Goal: Task Accomplishment & Management: Manage account settings

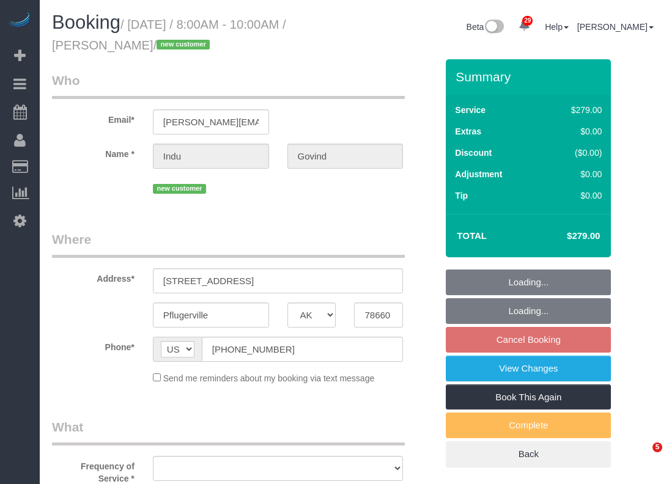
select select "[GEOGRAPHIC_DATA]"
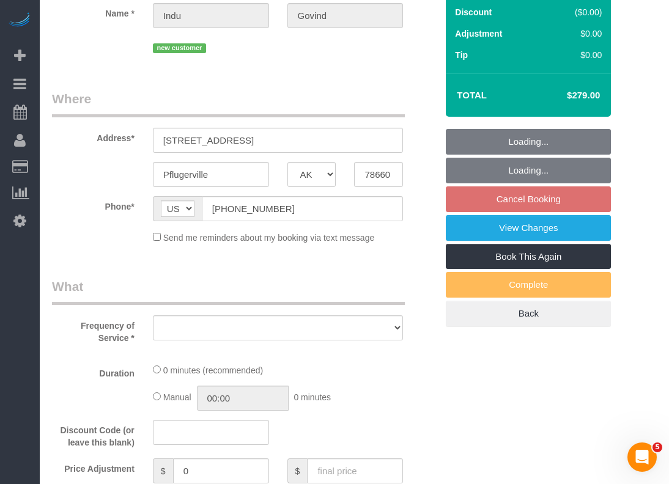
select select "3"
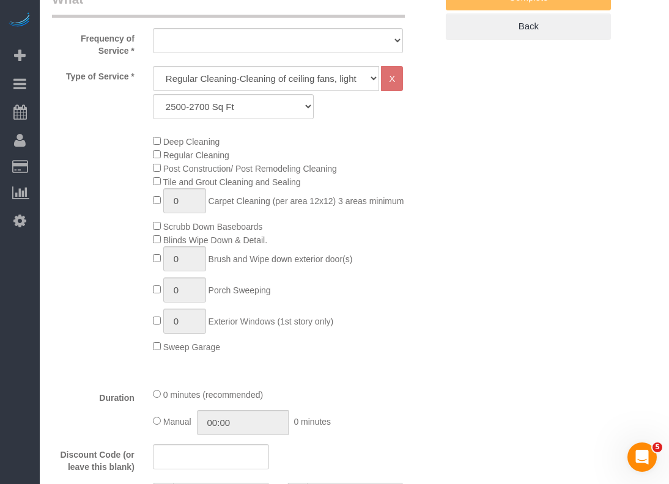
select select "object:6406"
select select "string:fspay-4a08534b-ffec-4705-9bf4-9e4114c6178e"
select select "spot148"
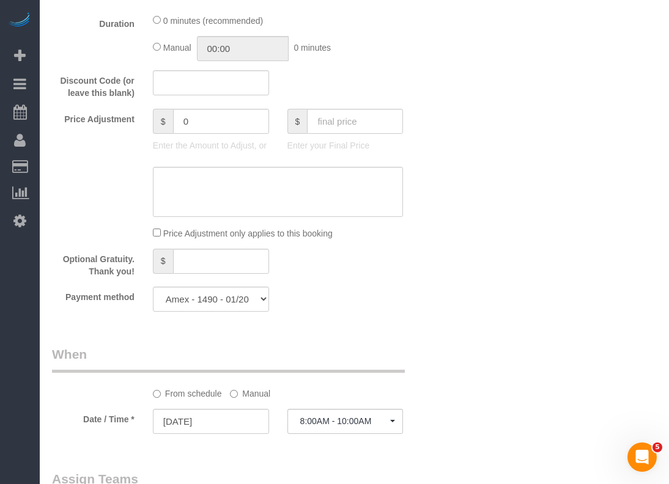
select select "object:6407"
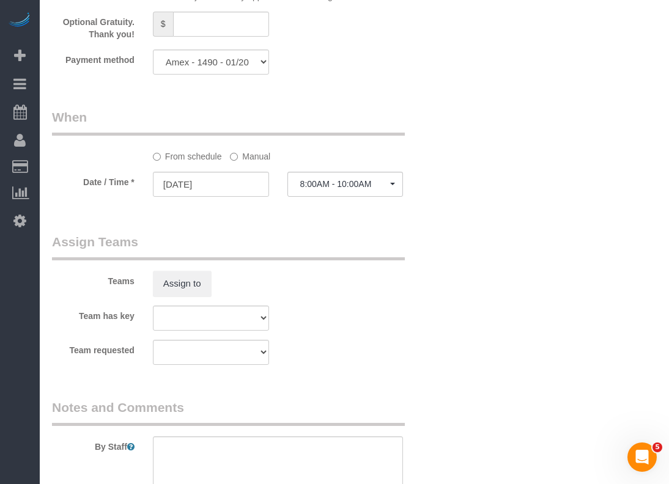
scroll to position [1283, 0]
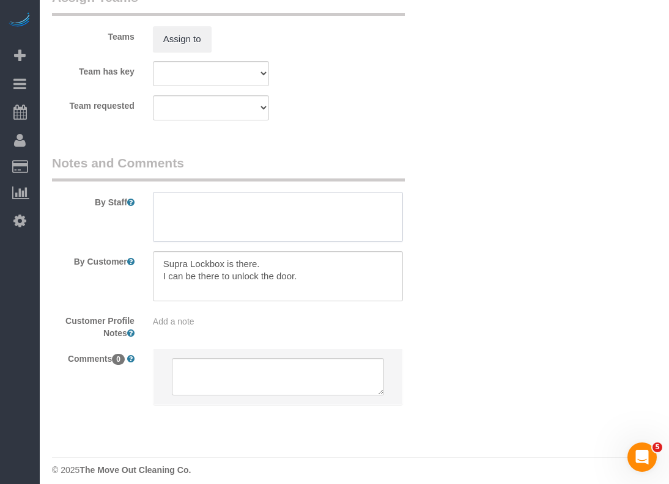
click at [273, 219] on textarea at bounding box center [278, 217] width 251 height 50
paste textarea "*Only light cleaning plus appliances *client also wants us to check how much to…"
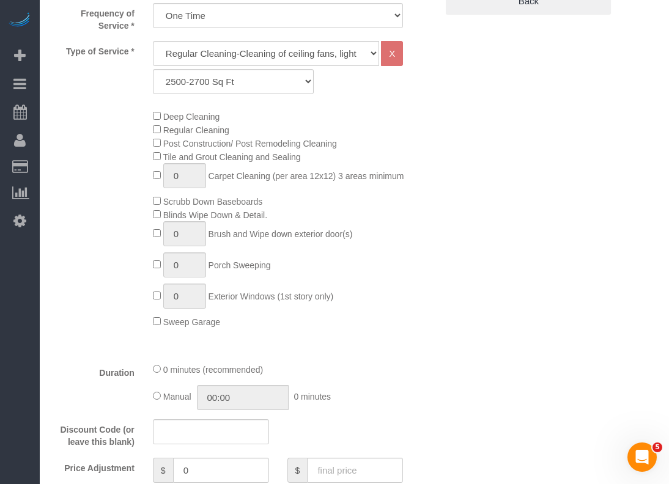
scroll to position [550, 0]
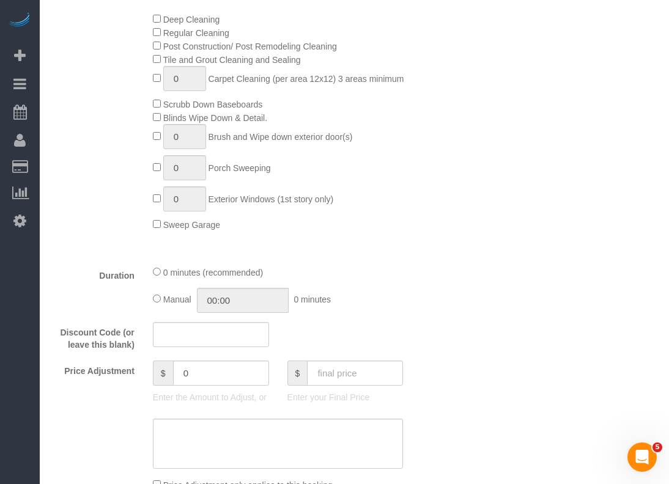
type textarea "*Only light cleaning plus appliances *client also wants us to check how much to…"
drag, startPoint x: 208, startPoint y: 373, endPoint x: 103, endPoint y: 345, distance: 108.4
click at [103, 345] on fieldset "What Frequency of Service * One Time Type of Service * Regular Cleaning-Cleanin…" at bounding box center [244, 220] width 384 height 705
type input "-40"
click at [444, 288] on div "Duration 0 minutes (recommended) Manual 00:00 0 minutes" at bounding box center [244, 289] width 403 height 48
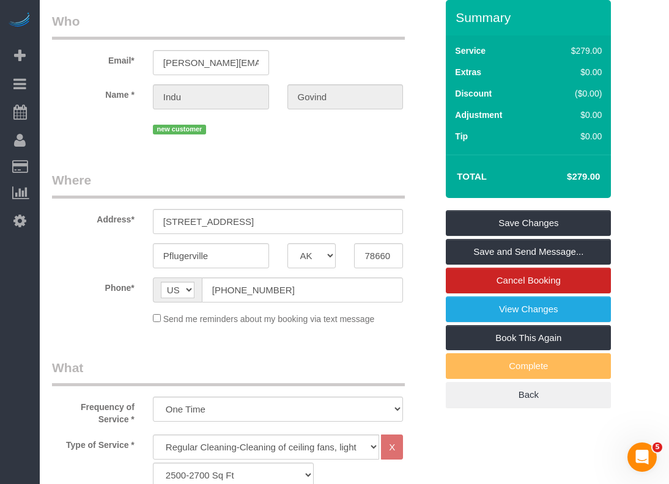
scroll to position [0, 0]
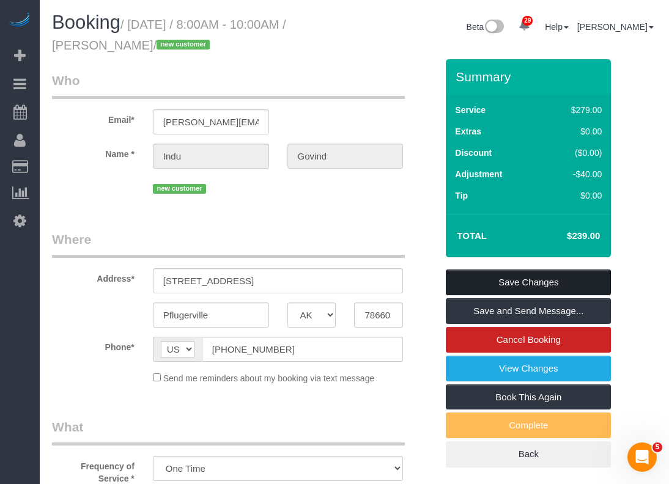
click at [485, 285] on link "Save Changes" at bounding box center [528, 283] width 165 height 26
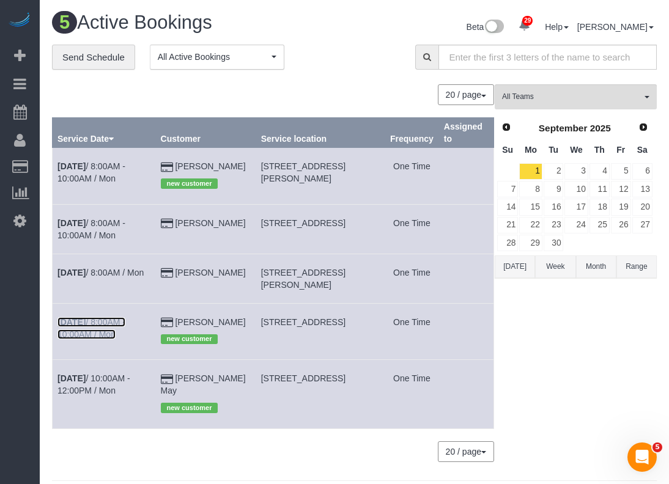
click at [125, 332] on link "Sep 1st / 8:00AM - 10:00AM / Mon" at bounding box center [91, 328] width 68 height 22
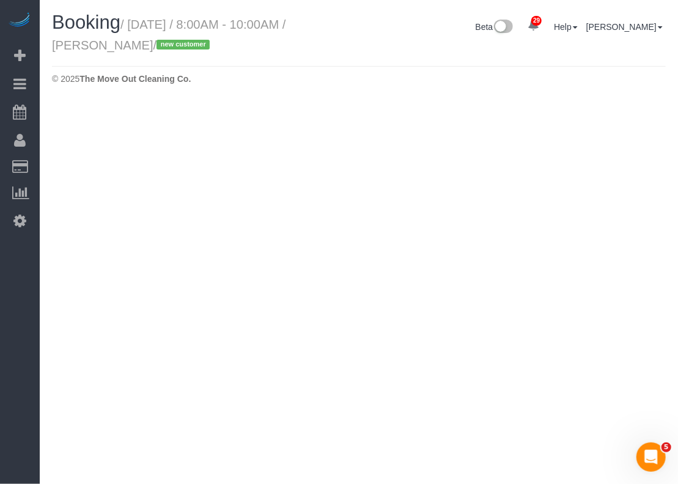
select select "[GEOGRAPHIC_DATA]"
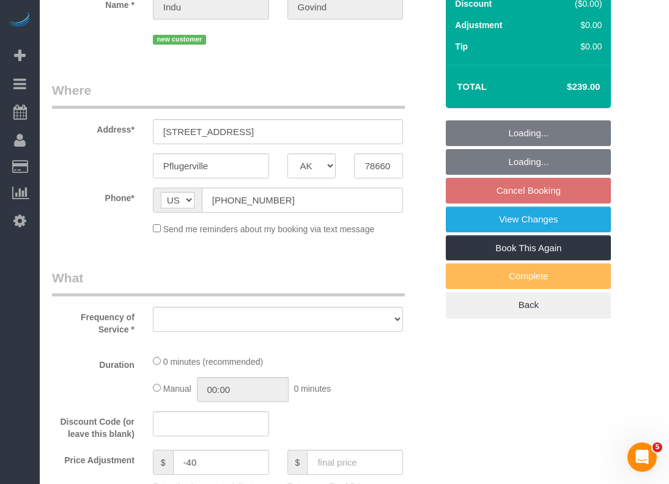
select select "string:fspay-4a08534b-ffec-4705-9bf4-9e4114c6178e"
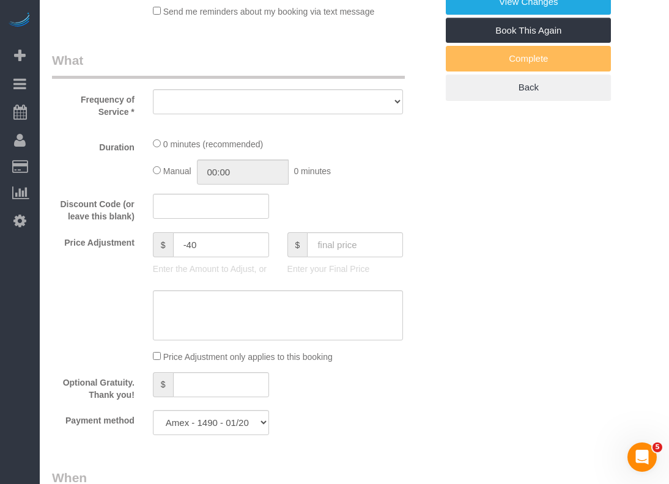
select select "3"
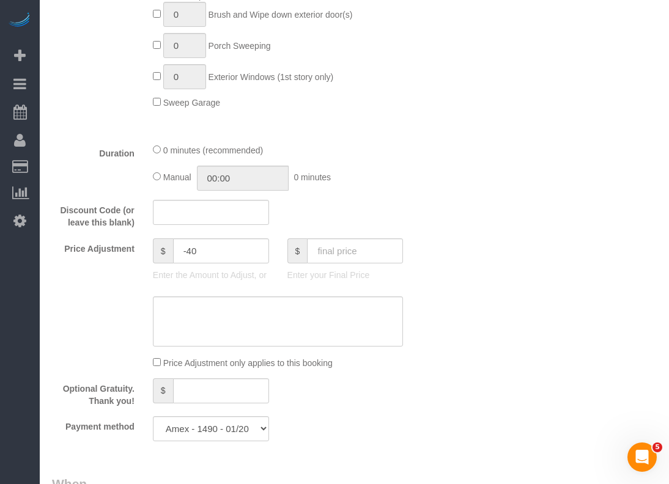
select select "object:6958"
select select "spot173"
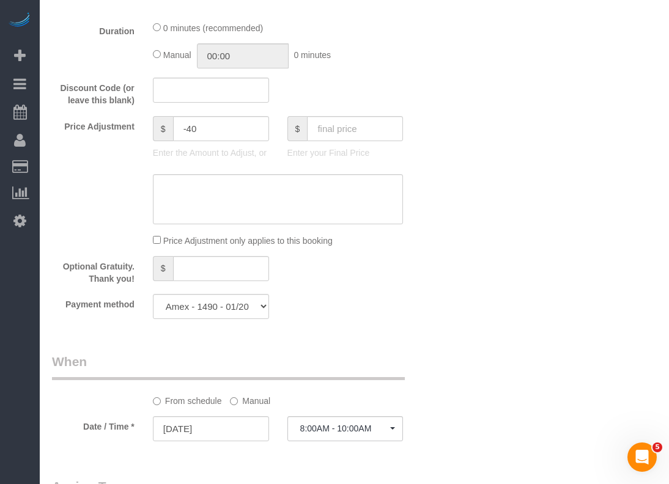
select select "object:6959"
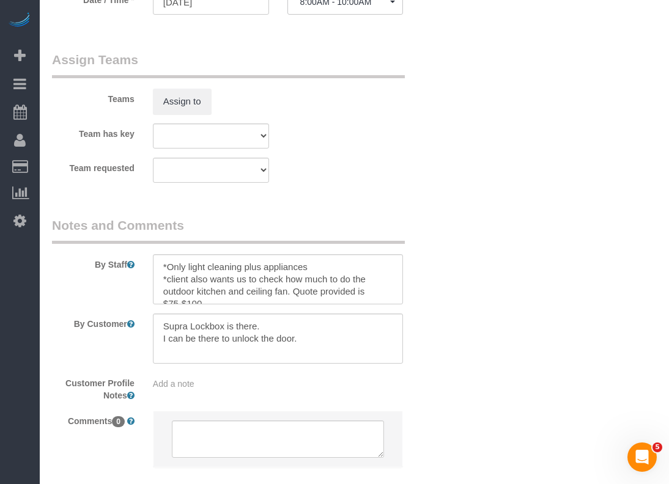
scroll to position [1283, 0]
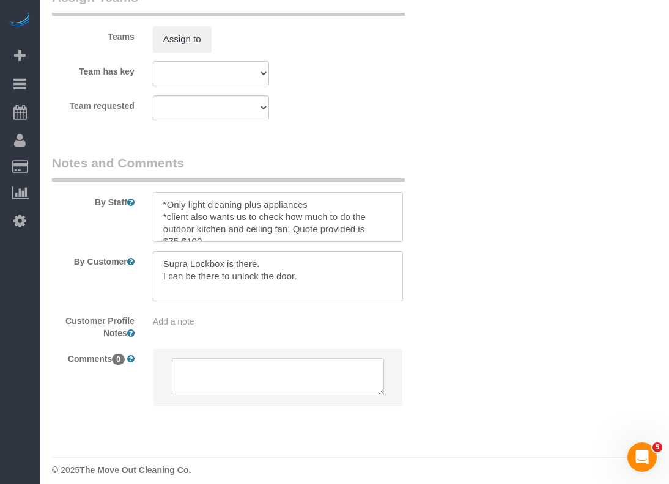
click at [165, 201] on textarea at bounding box center [278, 217] width 251 height 50
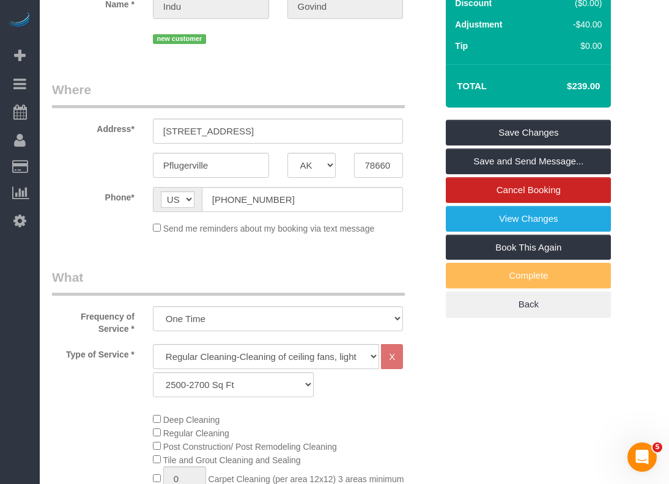
scroll to position [61, 0]
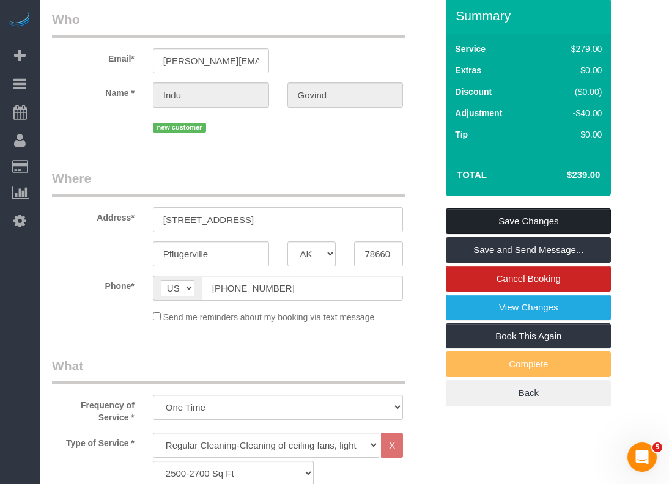
type textarea "*Will open at 8am *Only light cleaning plus appliances *client also wants us to…"
click at [524, 219] on link "Save Changes" at bounding box center [528, 221] width 165 height 26
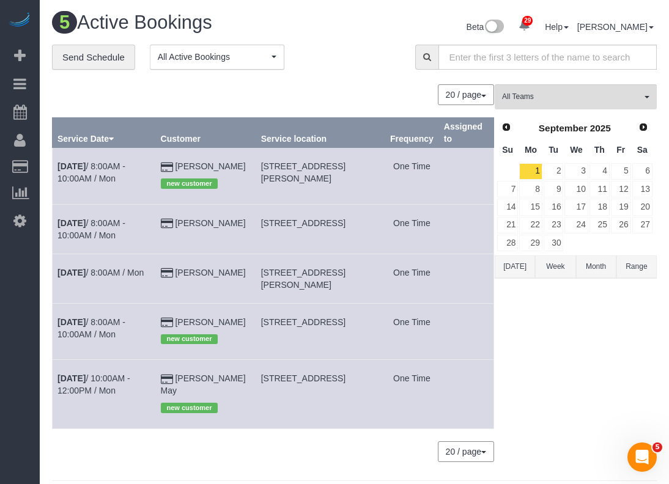
drag, startPoint x: 260, startPoint y: 333, endPoint x: 354, endPoint y: 329, distance: 93.6
click at [354, 329] on td "2520 Weeping Beech Ln, Pflugerville, TX 78660" at bounding box center [319, 331] width 129 height 56
copy span "2520 Weeping Beech Ln"
click at [116, 331] on link "Sep 1st / 8:00AM - 10:00AM / Mon" at bounding box center [91, 328] width 68 height 22
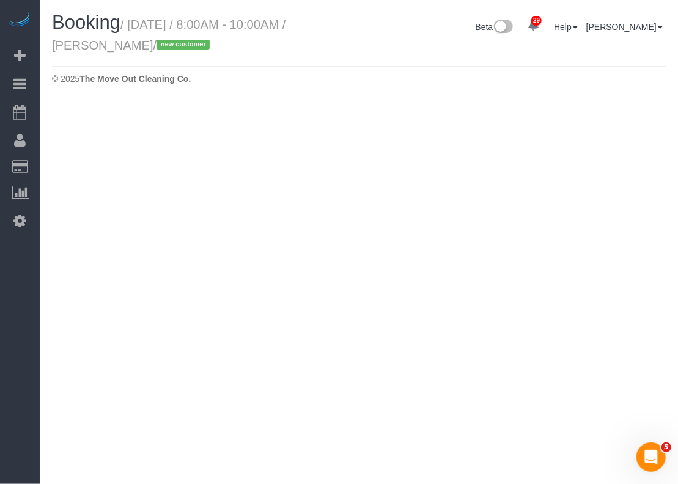
select select "[GEOGRAPHIC_DATA]"
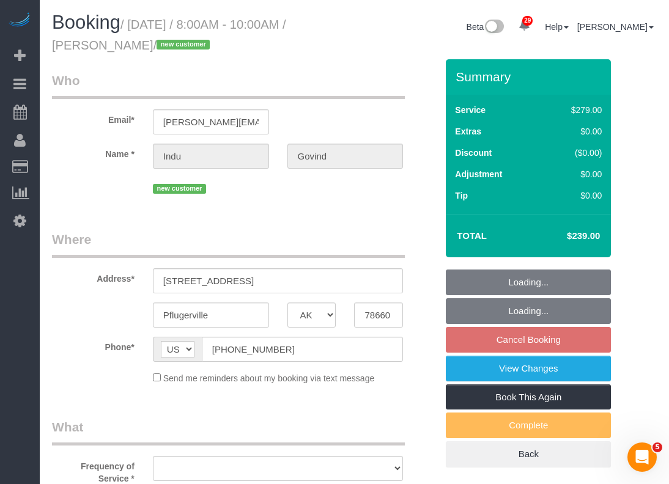
select select "object:7425"
select select "string:fspay-4a08534b-ffec-4705-9bf4-9e4114c6178e"
select select "object:7426"
select select "spot198"
select select "3"
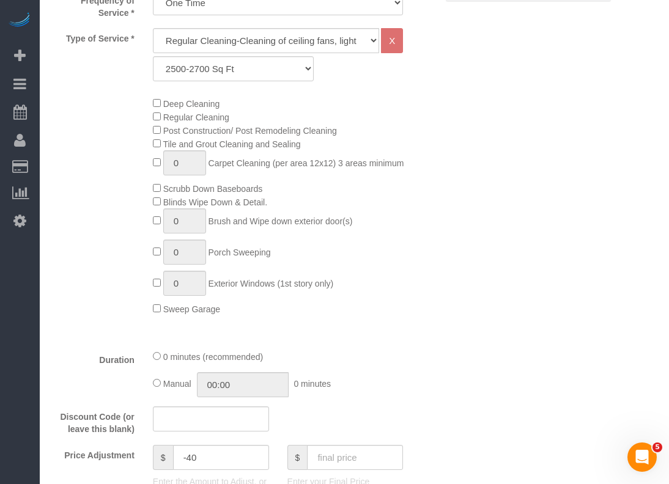
scroll to position [611, 0]
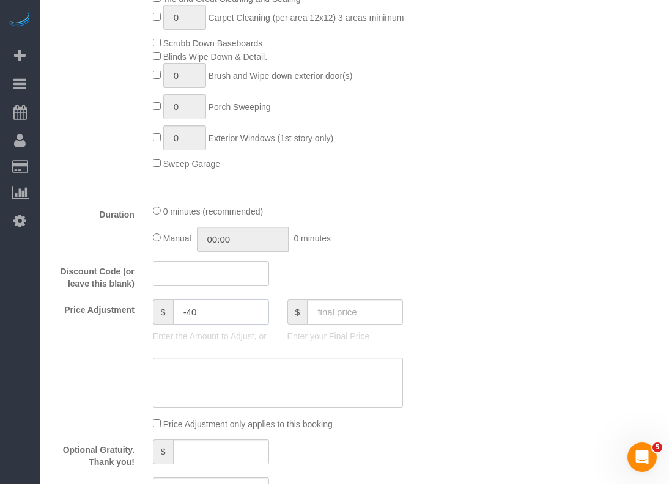
drag, startPoint x: 199, startPoint y: 312, endPoint x: 185, endPoint y: 314, distance: 14.1
click at [185, 314] on input "-40" at bounding box center [221, 311] width 96 height 25
type input "-15"
click at [303, 400] on textarea at bounding box center [278, 383] width 251 height 50
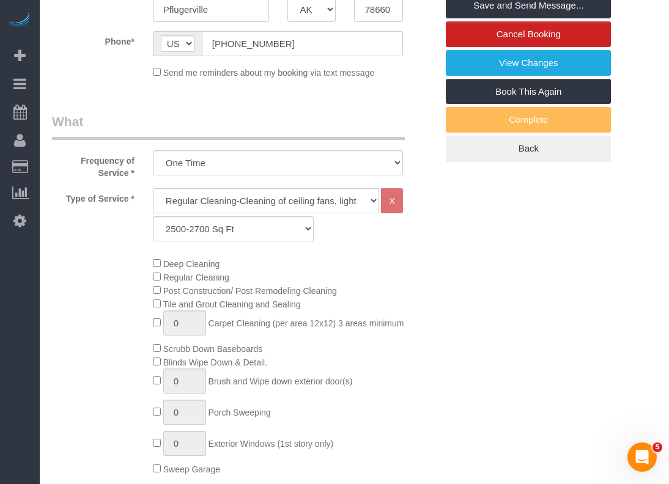
scroll to position [0, 0]
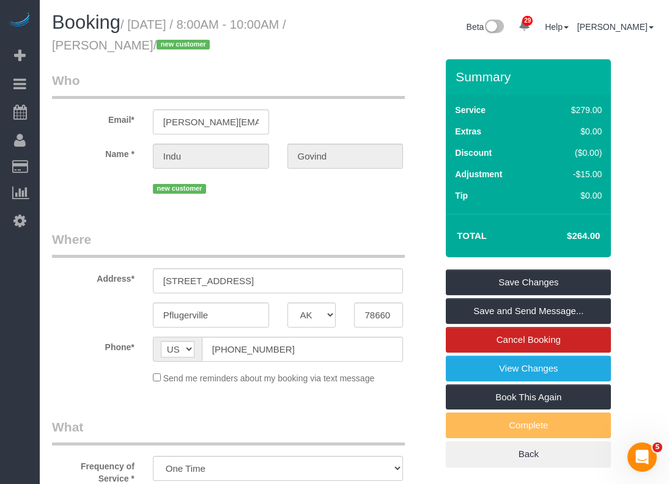
type textarea "$25 travel fee"
click at [483, 287] on link "Save Changes" at bounding box center [528, 283] width 165 height 26
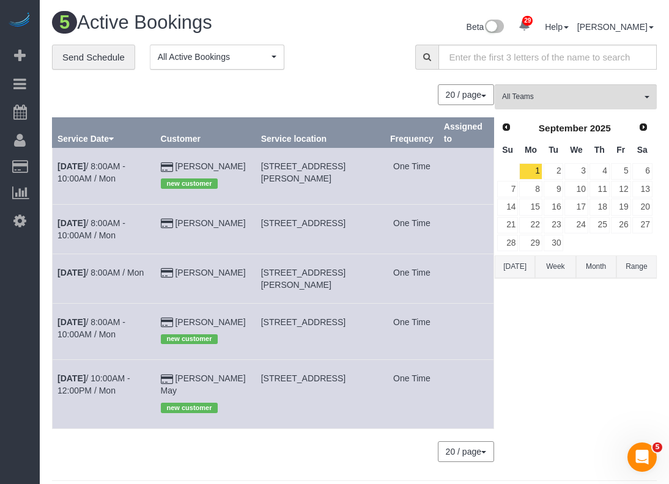
drag, startPoint x: 262, startPoint y: 332, endPoint x: 355, endPoint y: 329, distance: 93.0
click at [345, 327] on span "2520 Weeping Beech Ln, Pflugerville, TX 78660" at bounding box center [303, 322] width 84 height 10
copy span "2520 Weeping Beech Ln"
click at [504, 127] on span "Prev" at bounding box center [506, 127] width 10 height 10
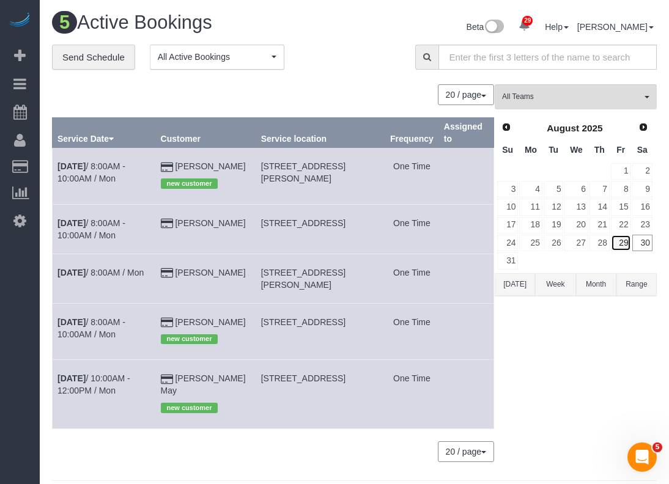
click at [623, 243] on link "29" at bounding box center [621, 243] width 20 height 17
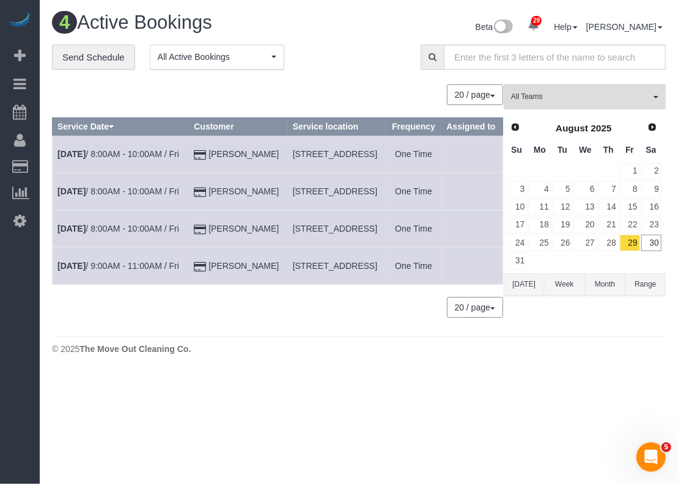
click at [80, 173] on td "Aug 29th / 8:00AM - 10:00AM / Fri" at bounding box center [121, 154] width 136 height 37
click at [86, 159] on b "Aug 29th" at bounding box center [71, 154] width 28 height 10
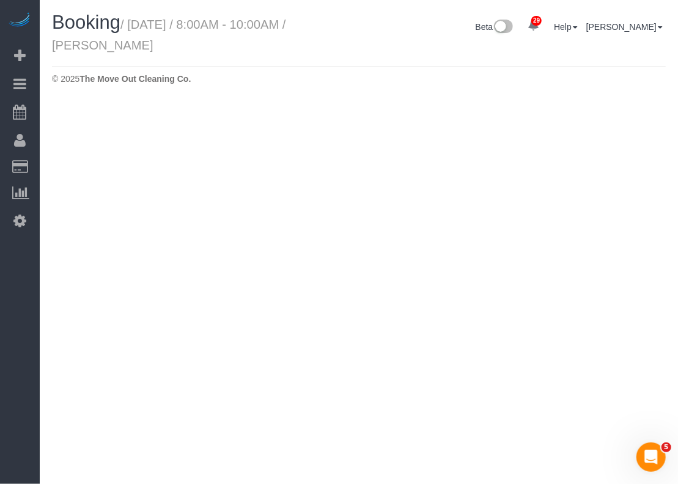
select select "[GEOGRAPHIC_DATA]"
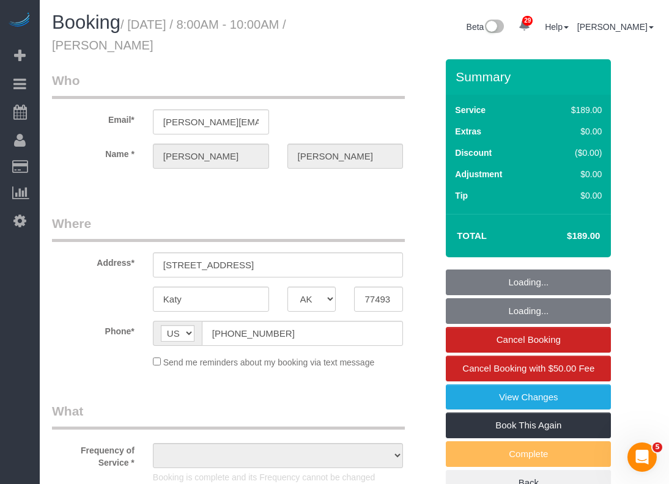
select select "object:8032"
select select "string:fspay-cb00d69d-5b41-439c-9082-60460e719371"
select select "spot223"
select select "3"
select select "object:8094"
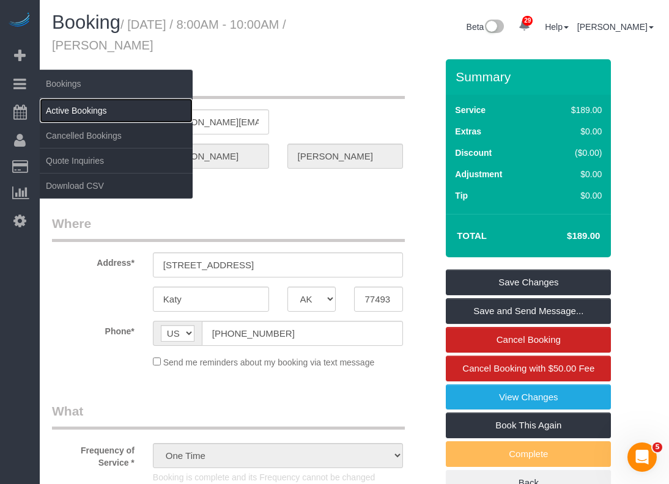
click at [64, 110] on link "Active Bookings" at bounding box center [116, 110] width 153 height 24
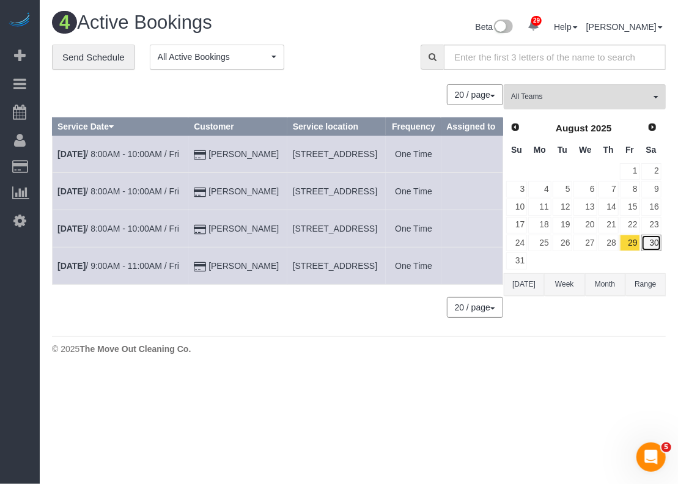
click at [644, 235] on link "30" at bounding box center [651, 243] width 20 height 17
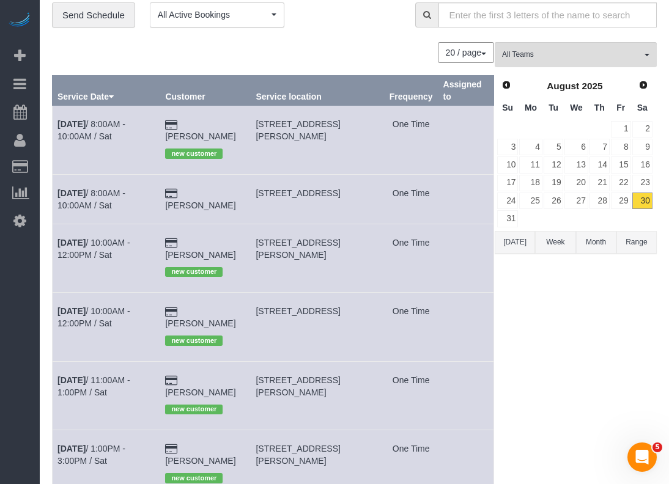
scroll to position [61, 0]
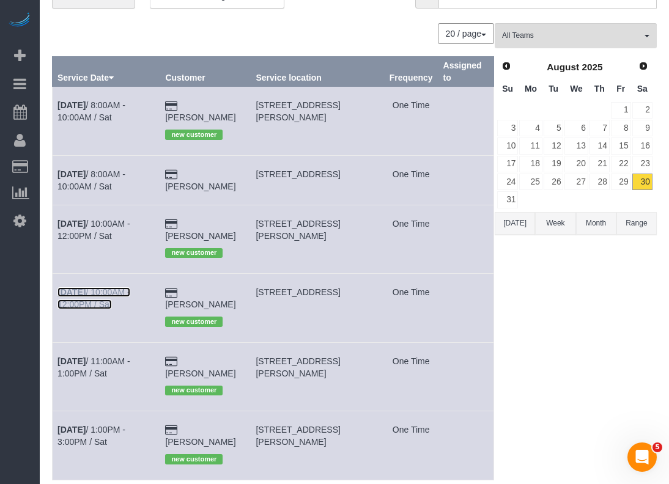
click at [115, 287] on link "Aug 30th / 10:00AM - 12:00PM / Sat" at bounding box center [93, 298] width 73 height 22
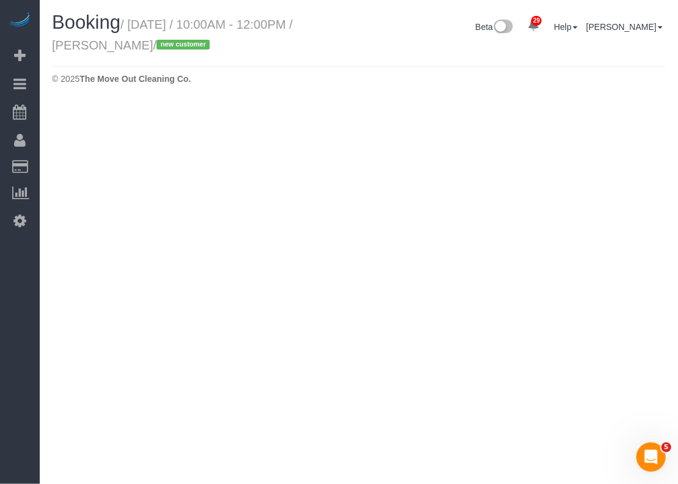
select select "[GEOGRAPHIC_DATA]"
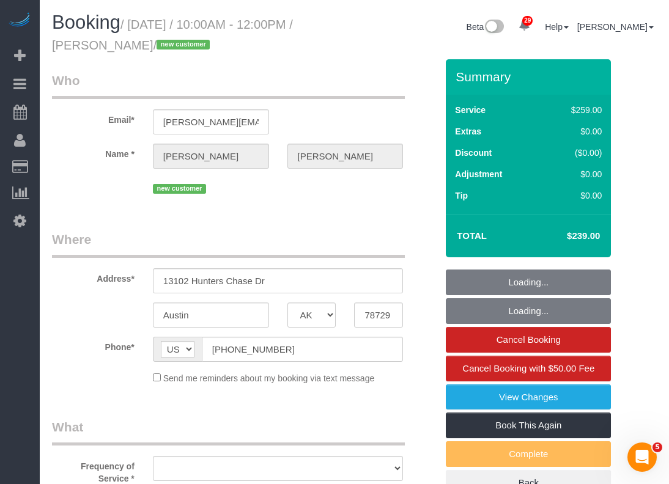
select select "3"
select select "string:fspay-a4574889-7166-41a6-9703-c88ab2d48cfc"
select select "object:8957"
select select "spot240"
select select "object:8958"
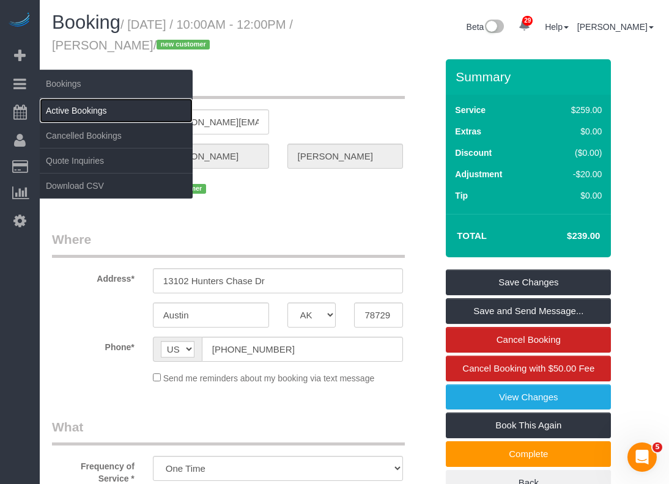
click at [85, 113] on link "Active Bookings" at bounding box center [116, 110] width 153 height 24
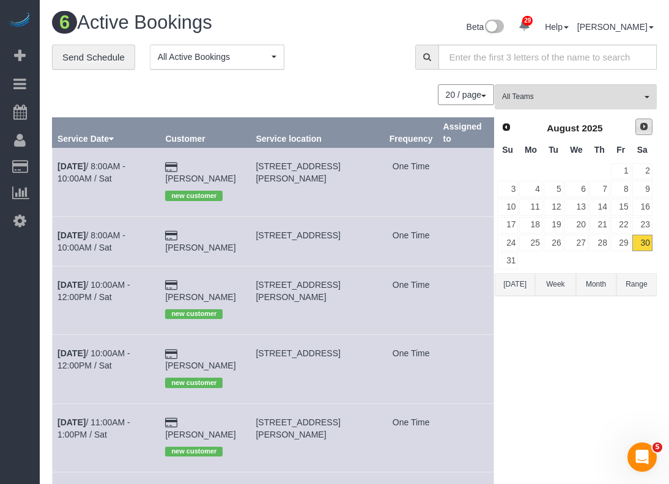
click at [650, 130] on link "Next" at bounding box center [643, 127] width 17 height 17
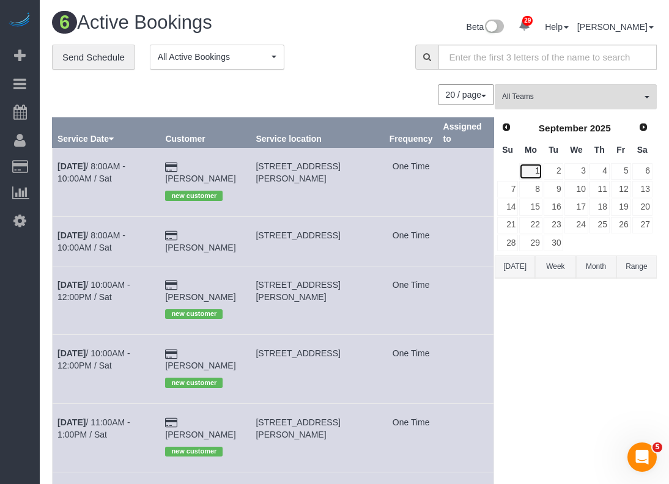
click at [534, 164] on link "1" at bounding box center [530, 171] width 23 height 17
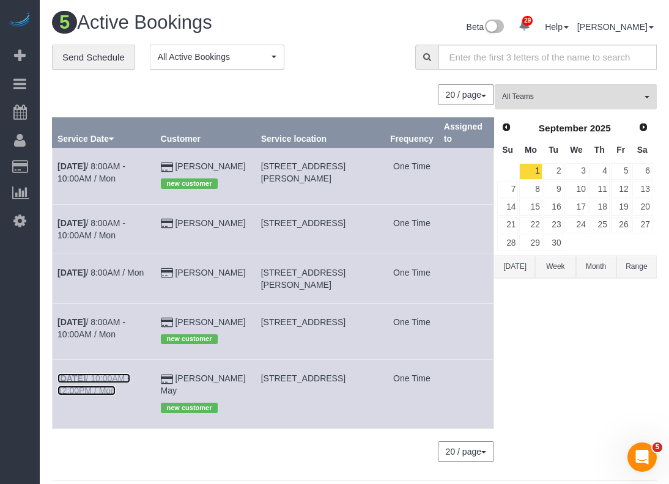
click at [116, 389] on link "Sep 1st / 10:00AM - 12:00PM / Mon" at bounding box center [93, 384] width 73 height 22
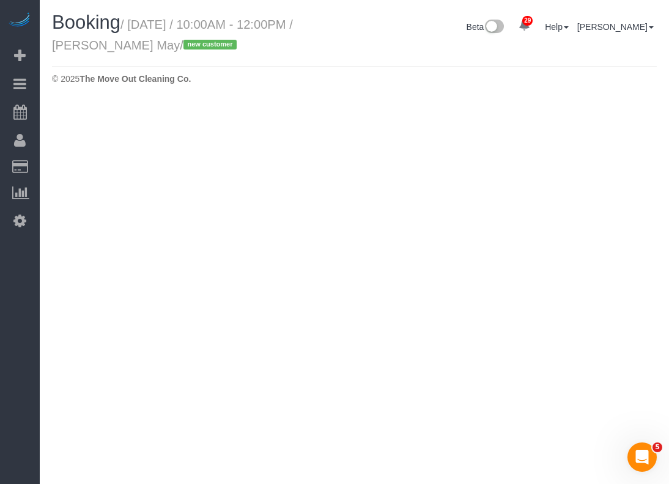
select select "[GEOGRAPHIC_DATA]"
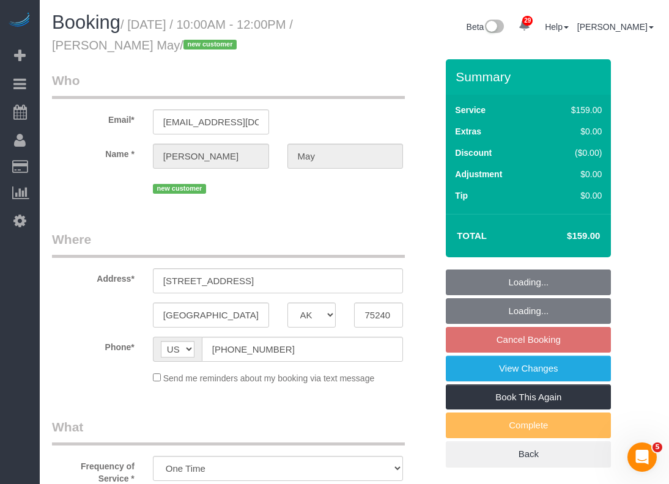
select select "object:9762"
select select "string:fspay-211387a1-cfaf-4c68-91f6-1d242010c0b9"
select select "spot262"
select select "3"
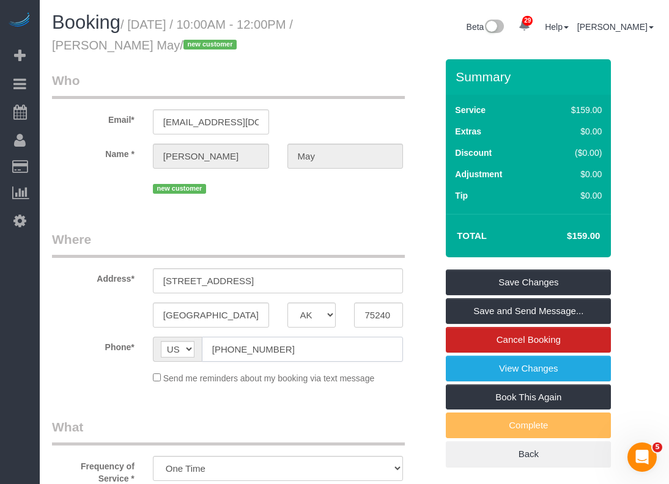
click at [332, 344] on input "(469) 460-4151" at bounding box center [303, 349] width 202 height 25
click at [264, 270] on input "7373 Valley View Lane, Apt 1039" at bounding box center [278, 280] width 251 height 25
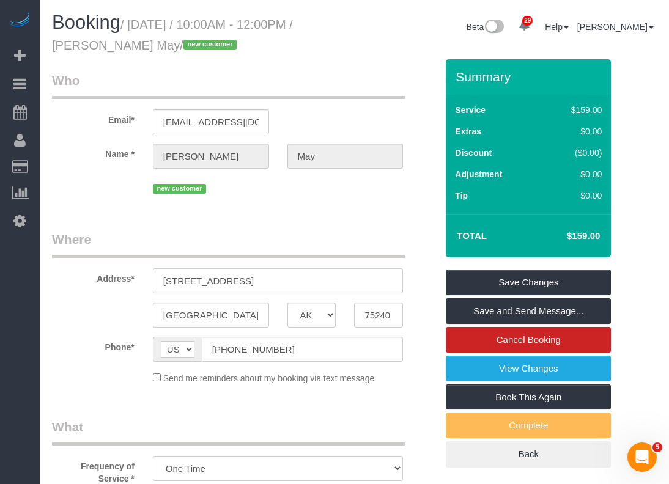
click at [264, 270] on input "7373 Valley View Lane, Apt 1039" at bounding box center [278, 280] width 251 height 25
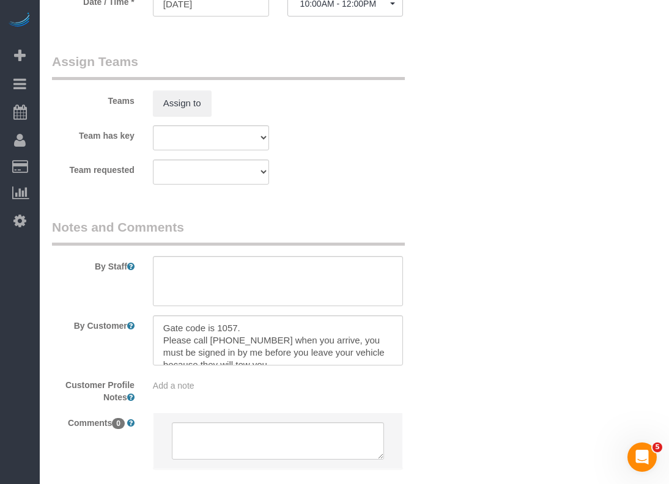
scroll to position [1222, 0]
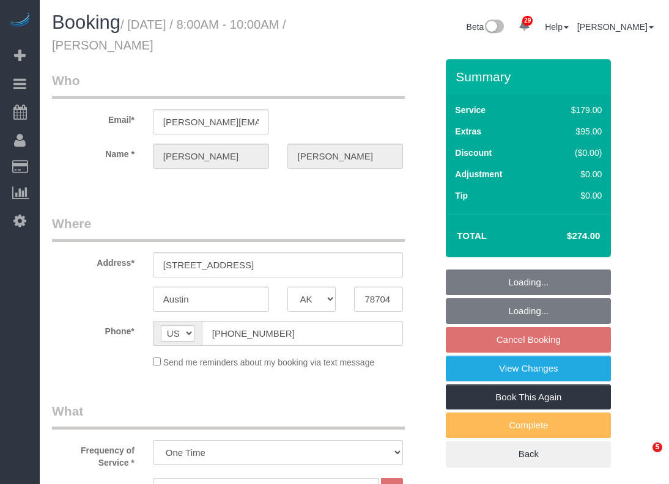
select select "[GEOGRAPHIC_DATA]"
select select "3"
select select "string:fspay-d982a0ba-7645-48de-9e64-01496ca74e8a"
select select "spot1"
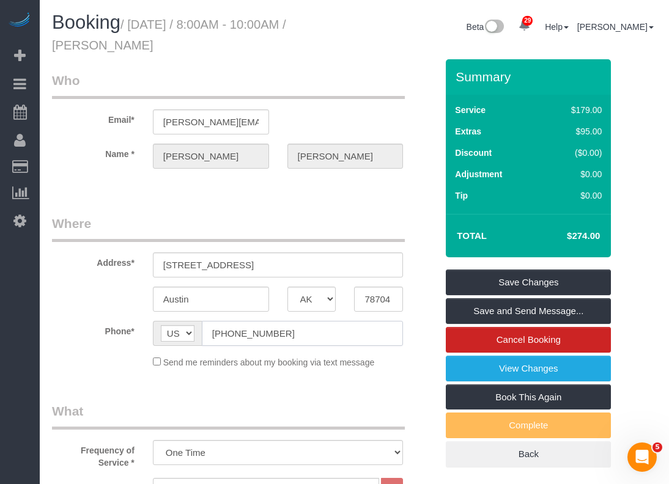
click at [279, 327] on input "(585) 967-2600" at bounding box center [303, 333] width 202 height 25
click at [281, 265] on input "2602 Bridgeway Ct #B" at bounding box center [278, 264] width 251 height 25
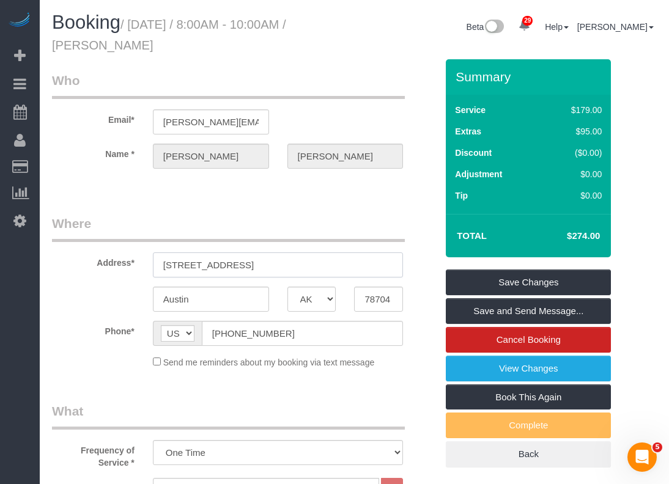
click at [281, 265] on input "2602 Bridgeway Ct #B" at bounding box center [278, 264] width 251 height 25
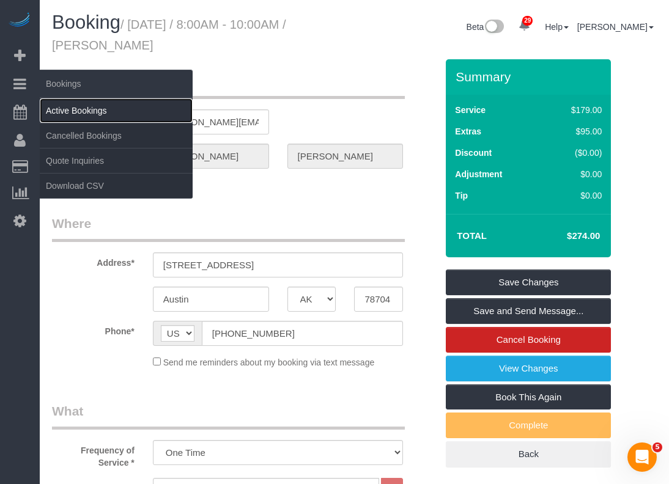
click at [72, 103] on link "Active Bookings" at bounding box center [116, 110] width 153 height 24
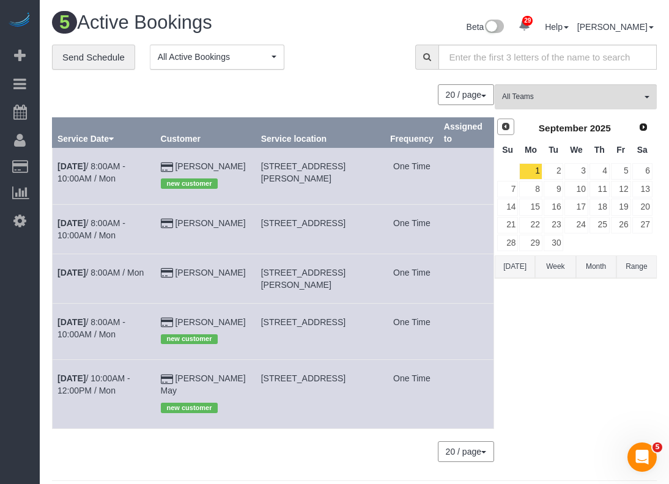
click at [504, 127] on span "Prev" at bounding box center [506, 127] width 10 height 10
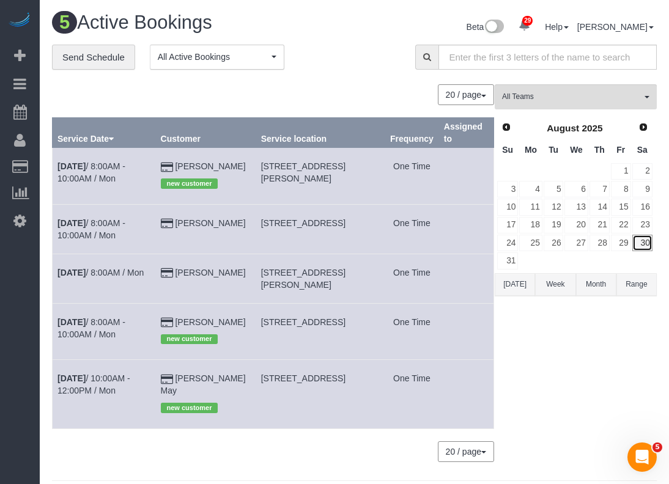
click at [642, 243] on link "30" at bounding box center [642, 243] width 20 height 17
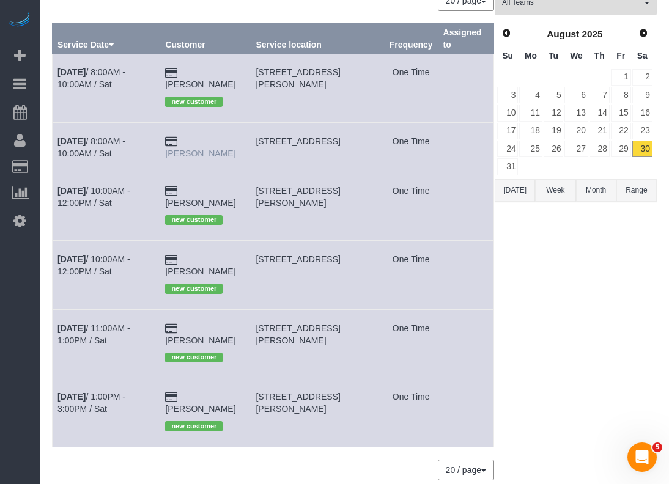
scroll to position [95, 0]
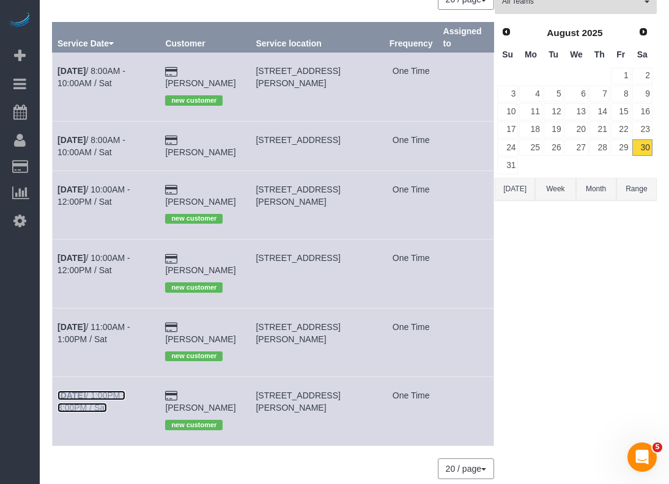
click at [124, 391] on link "Aug 30th / 1:00PM - 3:00PM / Sat" at bounding box center [91, 402] width 68 height 22
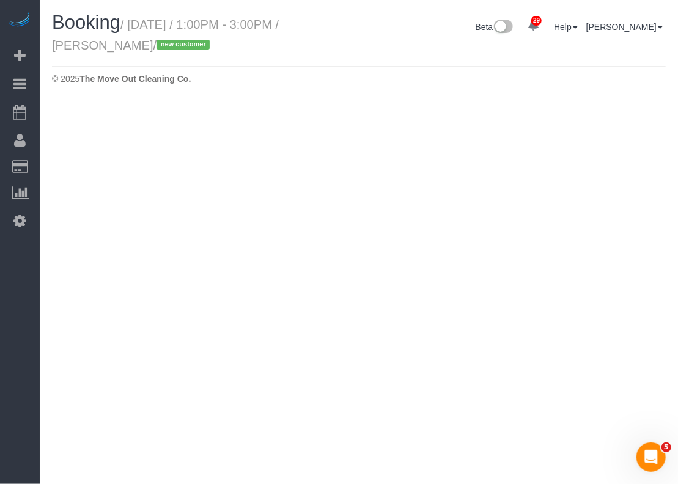
select select "[GEOGRAPHIC_DATA]"
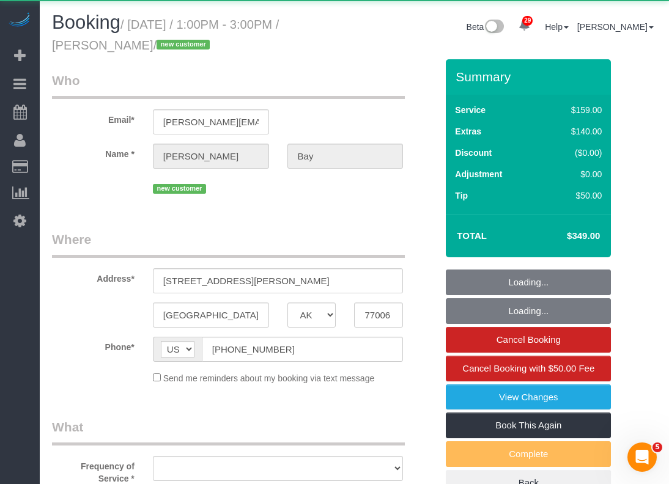
select select "object:1703"
select select "string:fspay-2f229109-a088-45bd-b976-3372ce79408e"
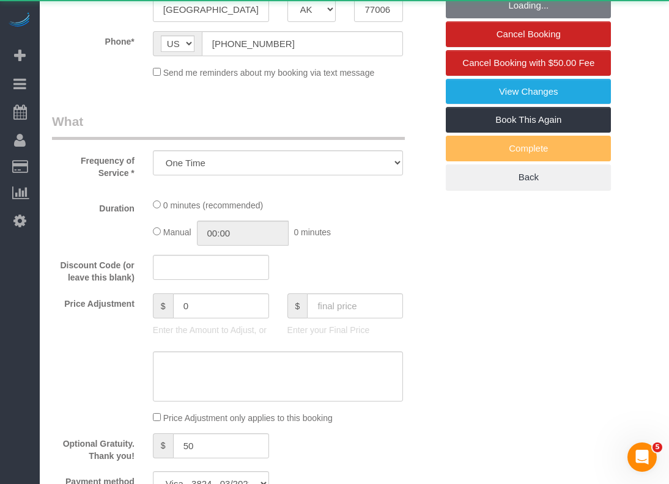
select select "object:1762"
select select "3"
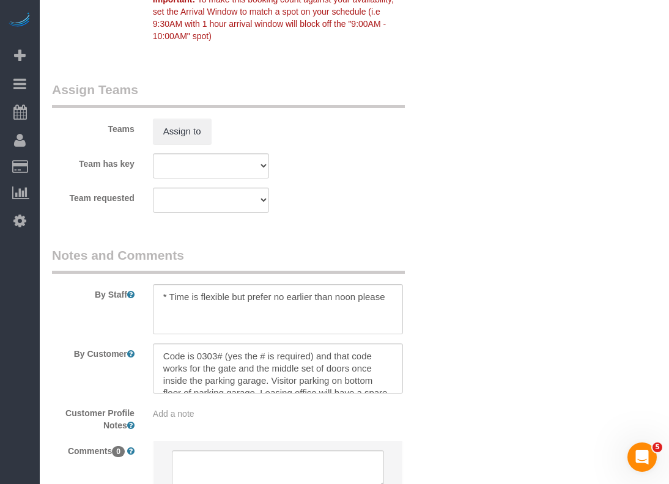
scroll to position [1370, 0]
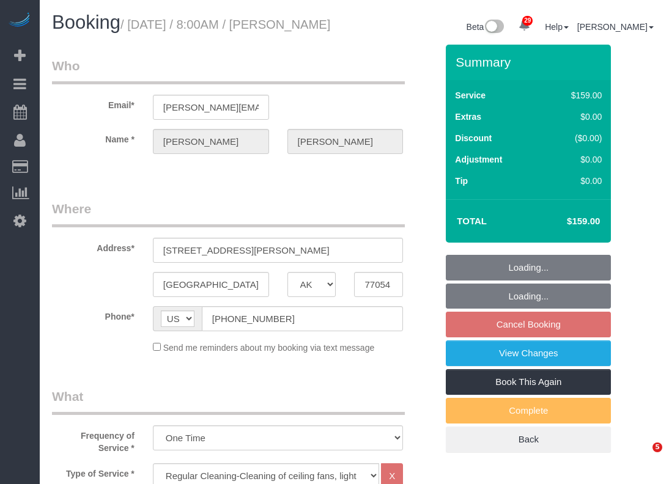
select select "[GEOGRAPHIC_DATA]"
select select "3"
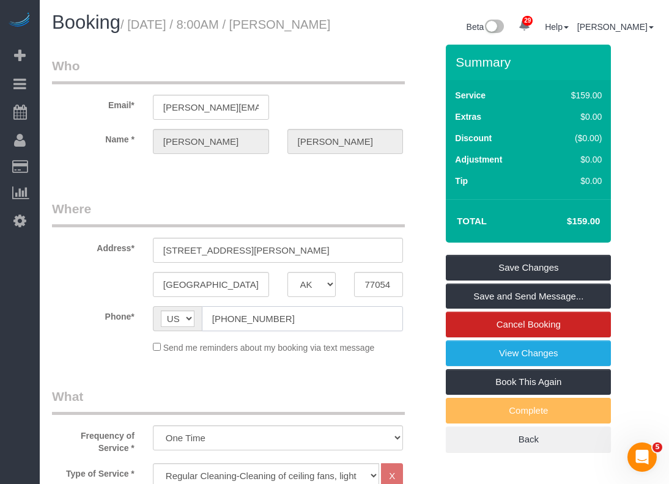
click at [317, 325] on input "(281) 772-5101" at bounding box center [303, 318] width 202 height 25
click at [318, 325] on input "(281) 772-5101" at bounding box center [303, 318] width 202 height 25
click at [297, 260] on input "2626 Holly Hall Street #403" at bounding box center [278, 250] width 251 height 25
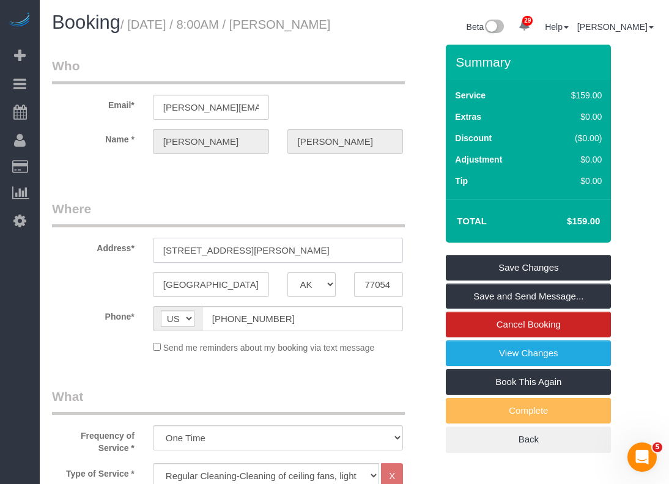
click at [297, 260] on input "2626 Holly Hall Street #403" at bounding box center [278, 250] width 251 height 25
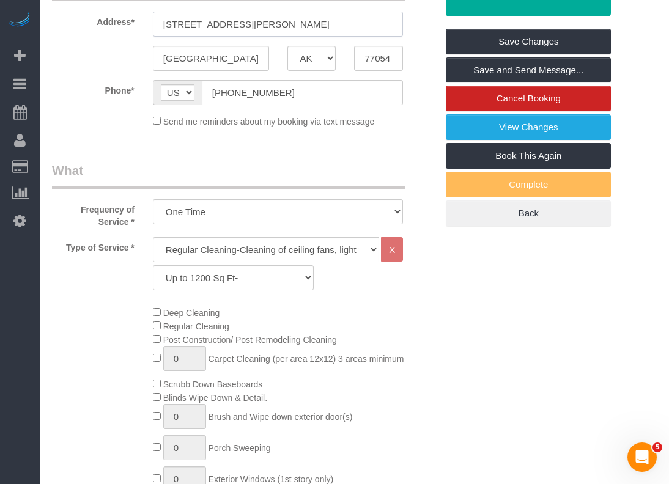
scroll to position [70, 0]
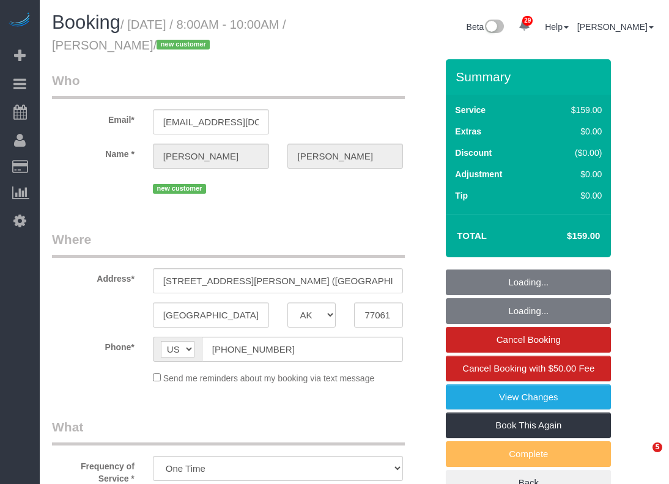
select select "[GEOGRAPHIC_DATA]"
select select "3"
select select "spot1"
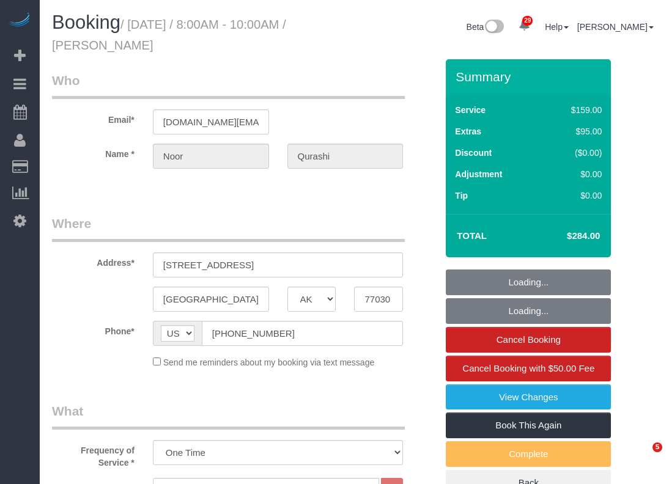
select select "[GEOGRAPHIC_DATA]"
select select "3"
select select "spot1"
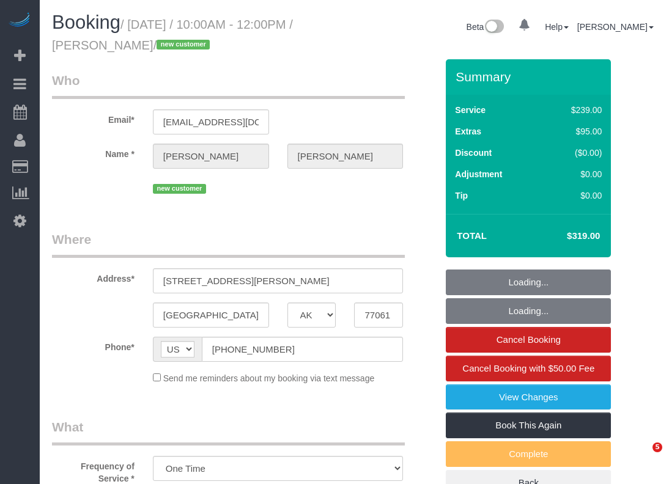
select select "[GEOGRAPHIC_DATA]"
select select "3"
select select "spot1"
select select "spot22"
select select "object:887"
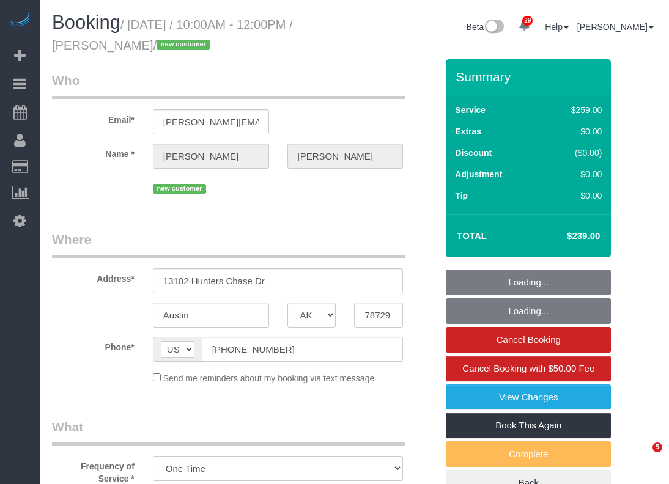
select select "[GEOGRAPHIC_DATA]"
select select "3"
select select "spot1"
select select "[GEOGRAPHIC_DATA]"
select select "3"
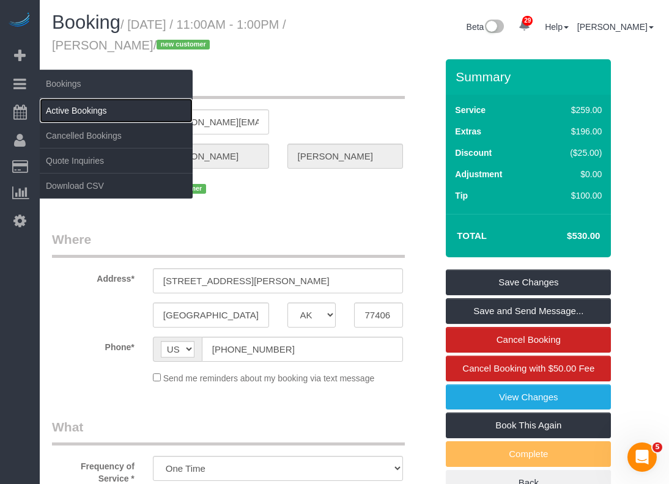
click at [51, 105] on link "Active Bookings" at bounding box center [116, 110] width 153 height 24
